Goal: Information Seeking & Learning: Understand process/instructions

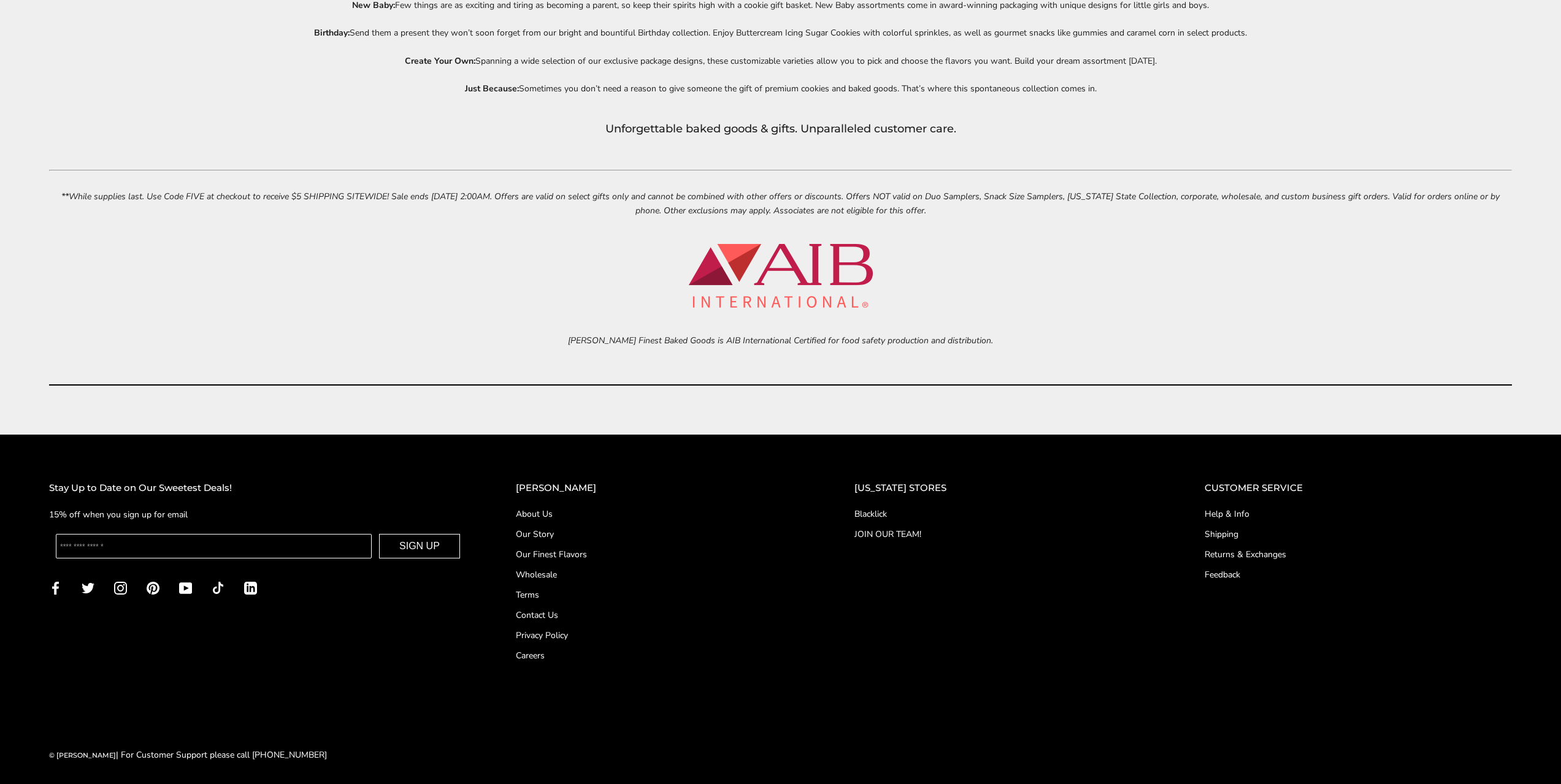
scroll to position [6366, 0]
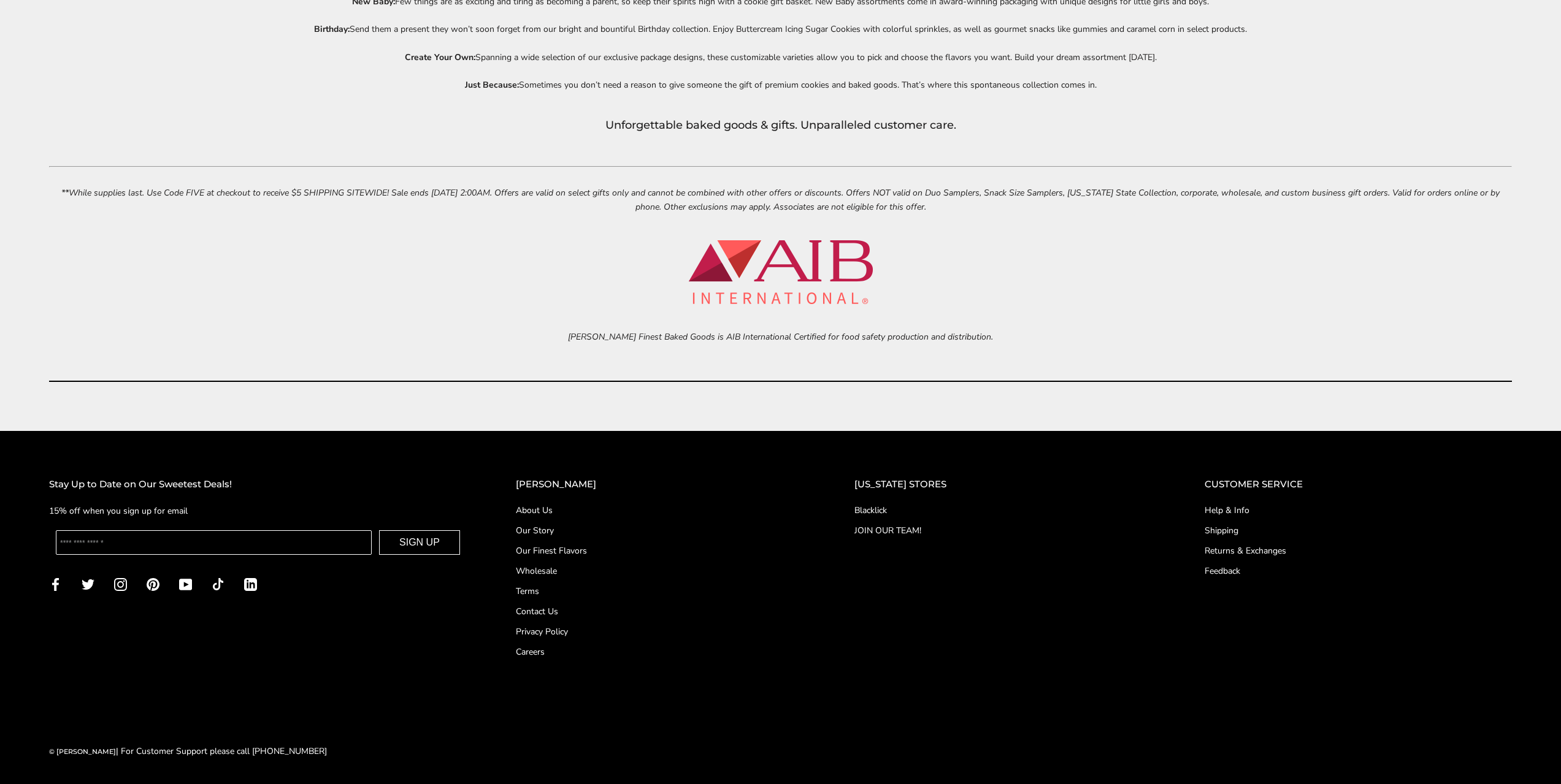
click at [1230, 532] on link "Shipping" at bounding box center [1358, 531] width 307 height 13
